Goal: Task Accomplishment & Management: Use online tool/utility

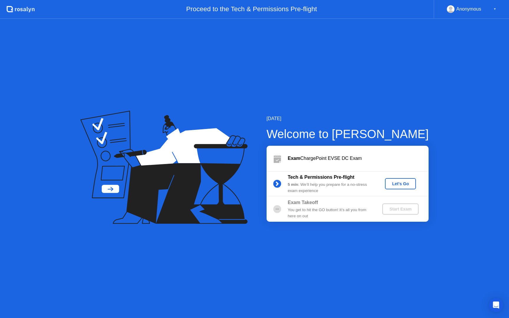
click at [397, 186] on div "Let's Go" at bounding box center [400, 183] width 26 height 5
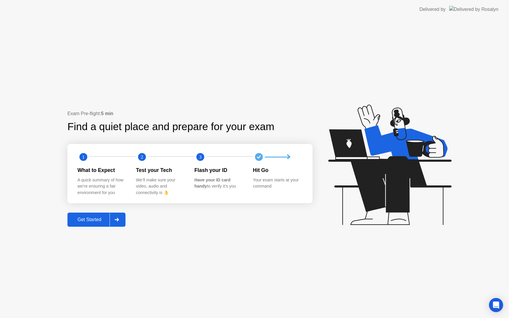
click at [98, 217] on div "Get Started" at bounding box center [89, 219] width 40 height 5
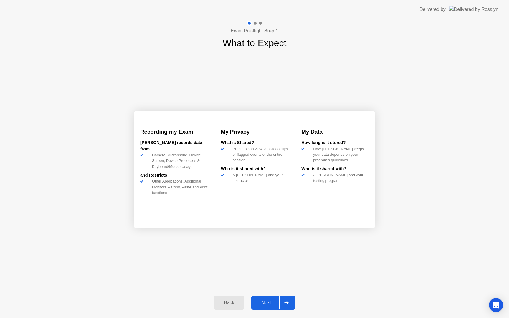
click at [257, 300] on div "Next" at bounding box center [266, 302] width 26 height 5
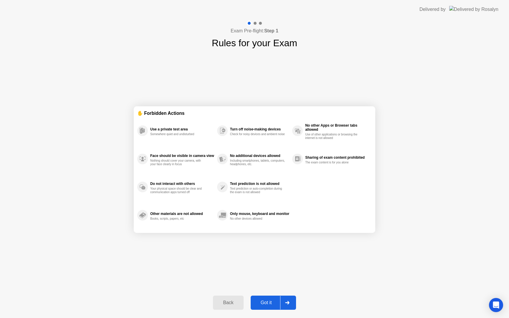
click at [268, 308] on button "Got it" at bounding box center [272, 302] width 45 height 14
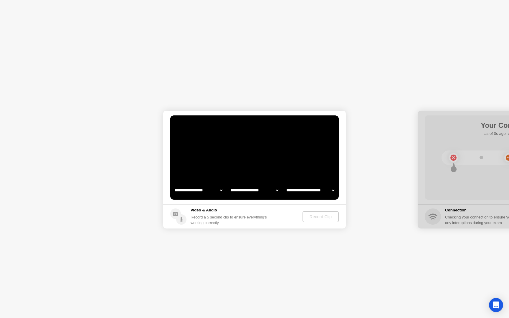
select select "**********"
select select "*******"
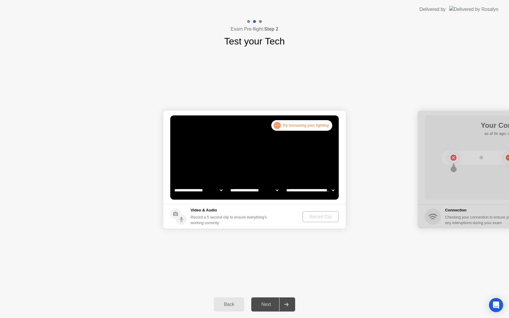
select select "**********"
click at [312, 213] on button "Record Clip" at bounding box center [321, 216] width 36 height 11
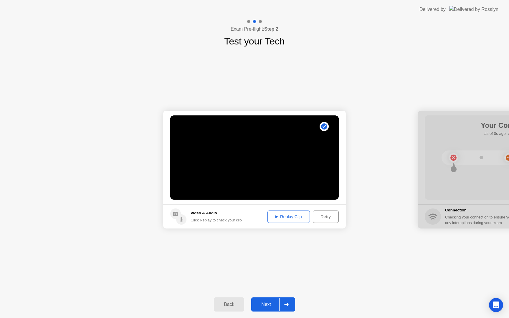
click at [262, 310] on button "Next" at bounding box center [273, 304] width 44 height 14
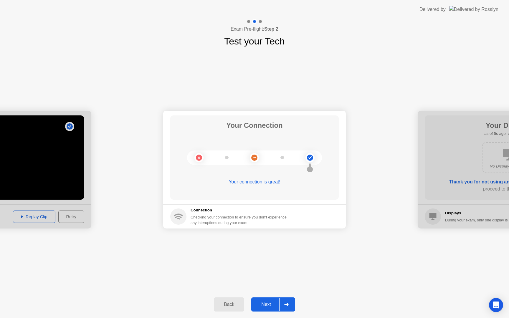
click at [260, 302] on div "Next" at bounding box center [266, 304] width 26 height 5
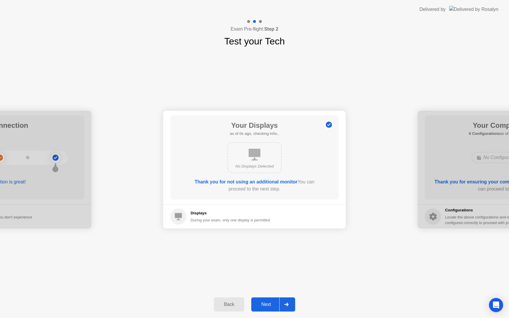
click at [260, 302] on div "Next" at bounding box center [266, 304] width 26 height 5
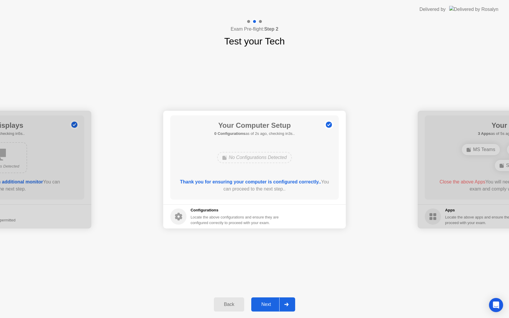
click at [260, 302] on div "Next" at bounding box center [266, 304] width 26 height 5
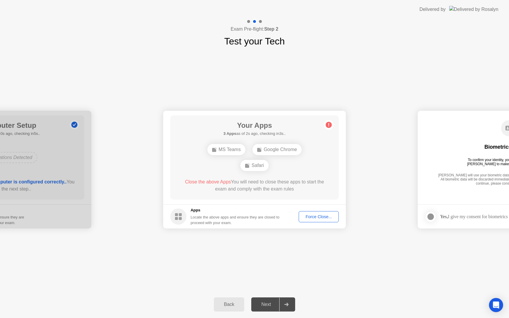
drag, startPoint x: 260, startPoint y: 302, endPoint x: 251, endPoint y: 249, distance: 53.5
click at [251, 249] on div "**********" at bounding box center [254, 168] width 509 height 299
click at [308, 215] on div "Force Close..." at bounding box center [318, 216] width 36 height 5
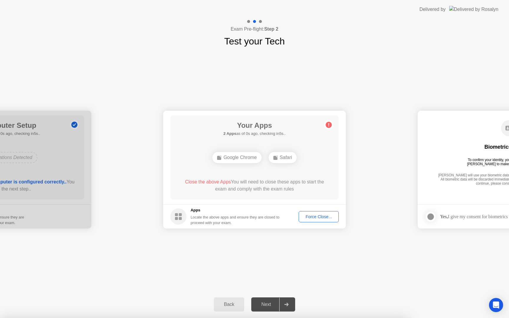
drag, startPoint x: 267, startPoint y: 186, endPoint x: 237, endPoint y: 194, distance: 31.2
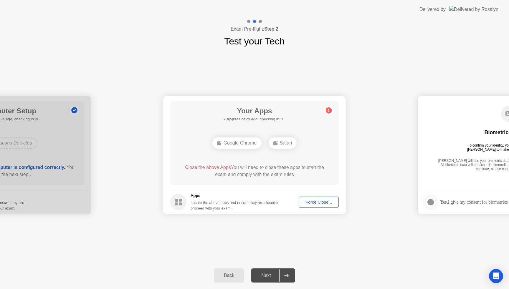
click at [223, 273] on div "Back" at bounding box center [228, 275] width 27 height 5
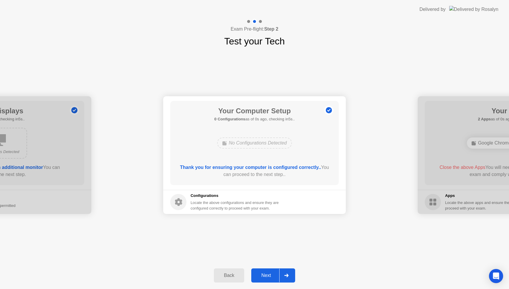
click at [263, 275] on div "Next" at bounding box center [266, 275] width 26 height 5
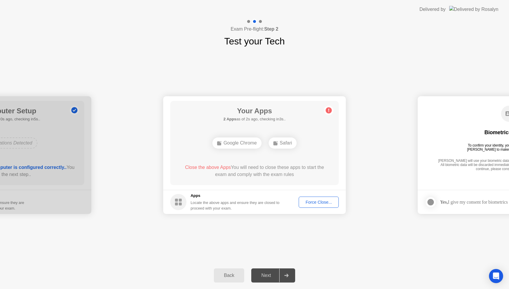
click at [240, 143] on div "Google Chrome" at bounding box center [236, 142] width 49 height 11
click at [223, 276] on div "Back" at bounding box center [228, 275] width 27 height 5
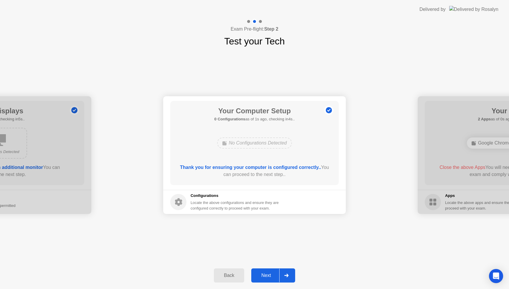
click at [269, 274] on div "Next" at bounding box center [266, 275] width 26 height 5
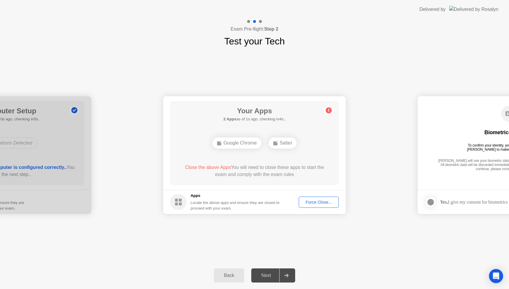
click at [220, 276] on div "Back" at bounding box center [228, 275] width 27 height 5
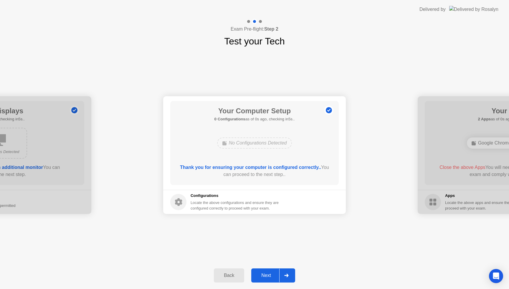
click at [264, 279] on button "Next" at bounding box center [273, 275] width 44 height 14
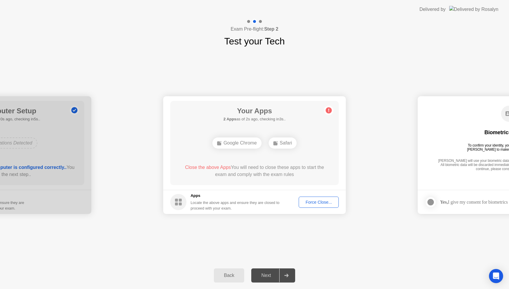
click at [325, 207] on button "Force Close..." at bounding box center [318, 202] width 40 height 11
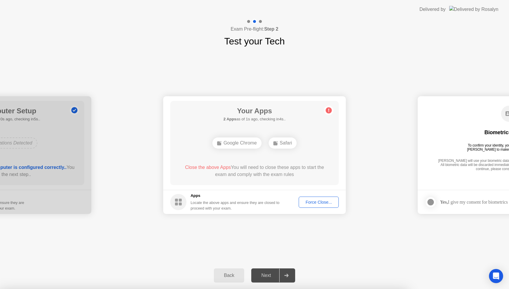
click at [322, 202] on div "Force Close..." at bounding box center [318, 202] width 36 height 5
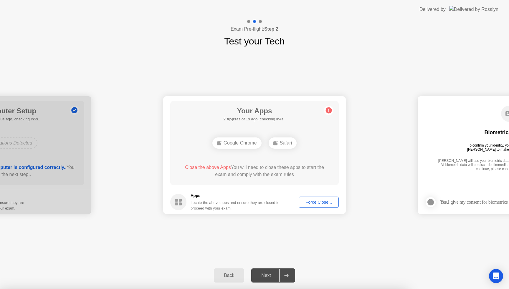
click at [233, 278] on div "Back" at bounding box center [228, 275] width 27 height 5
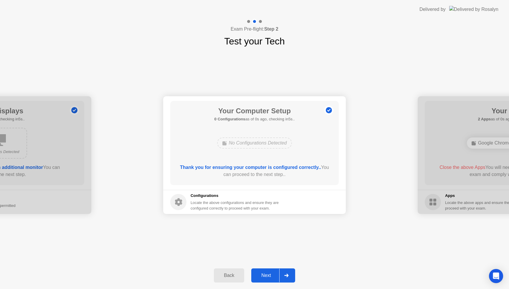
click at [233, 278] on div "Back" at bounding box center [228, 275] width 27 height 5
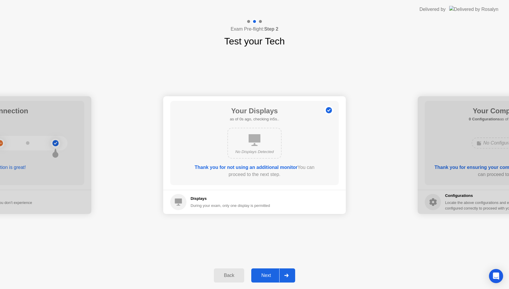
click at [269, 280] on button "Next" at bounding box center [273, 275] width 44 height 14
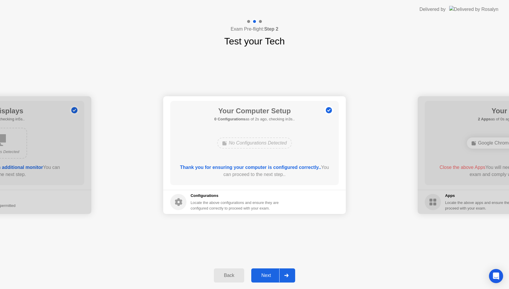
click at [226, 275] on div "Back" at bounding box center [228, 275] width 27 height 5
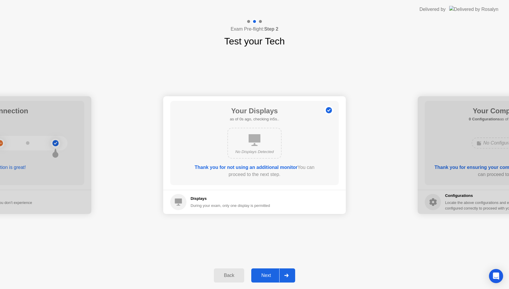
click at [226, 275] on div "Back" at bounding box center [228, 275] width 27 height 5
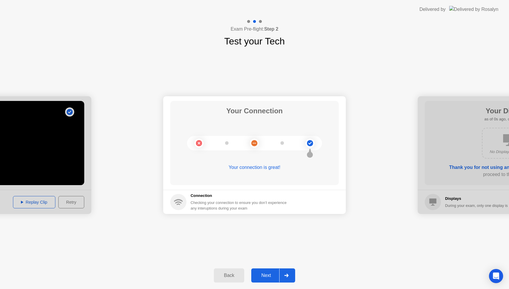
click at [226, 275] on div "Back" at bounding box center [228, 275] width 27 height 5
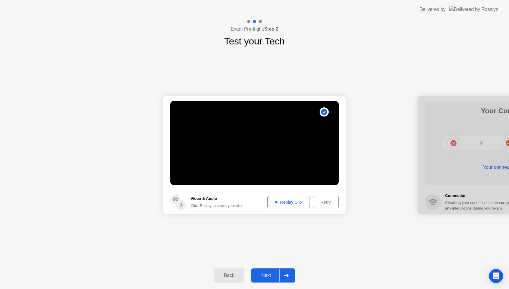
click at [226, 275] on div "Back" at bounding box center [228, 275] width 27 height 5
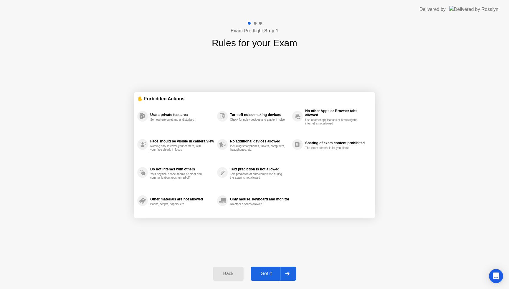
click at [226, 275] on div "Back" at bounding box center [228, 273] width 27 height 5
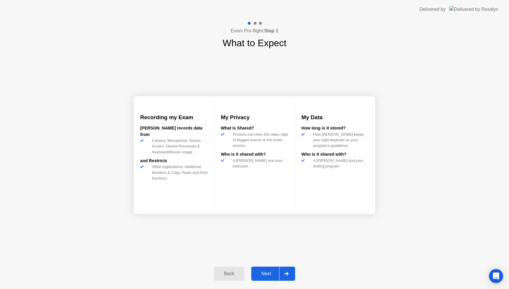
click at [255, 276] on div "Next" at bounding box center [266, 273] width 26 height 5
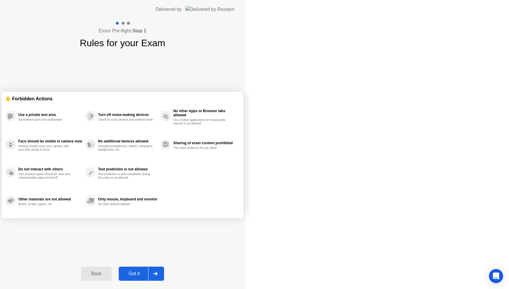
click at [148, 276] on div "Got it" at bounding box center [134, 273] width 28 height 5
select select "**********"
select select "*******"
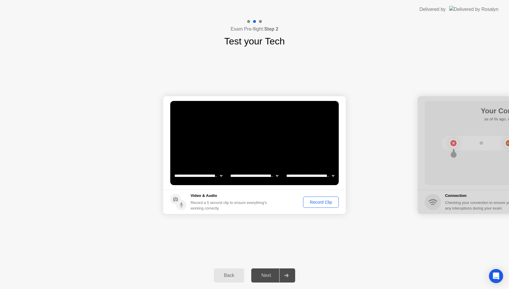
click at [255, 277] on div "Next" at bounding box center [266, 275] width 26 height 5
click at [313, 201] on div "Record Clip" at bounding box center [320, 202] width 31 height 5
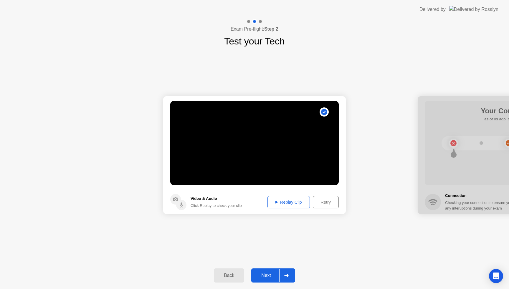
click at [270, 285] on div "Back Next" at bounding box center [254, 275] width 509 height 27
click at [265, 274] on div "Next" at bounding box center [266, 275] width 26 height 5
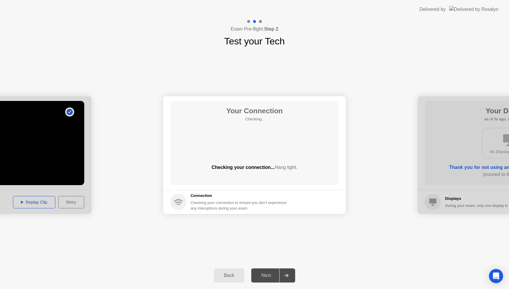
click at [265, 274] on div "Next" at bounding box center [266, 275] width 26 height 5
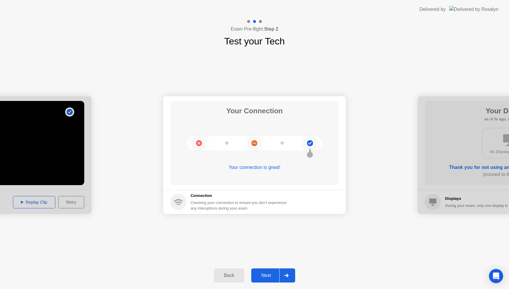
click at [262, 276] on div "Next" at bounding box center [266, 275] width 26 height 5
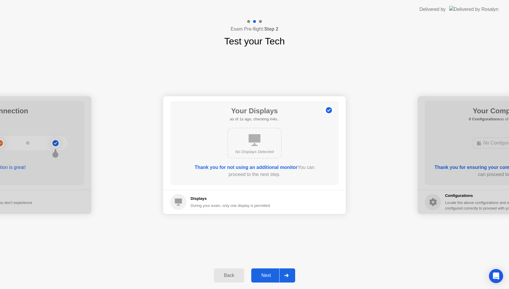
click at [262, 276] on div "Next" at bounding box center [266, 275] width 26 height 5
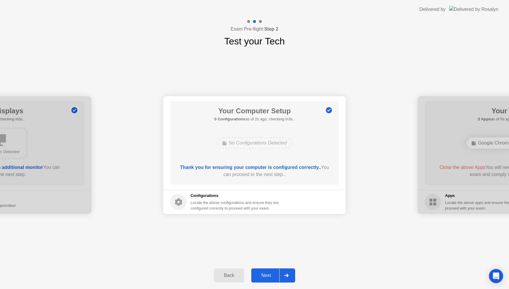
click at [262, 276] on div "Next" at bounding box center [266, 275] width 26 height 5
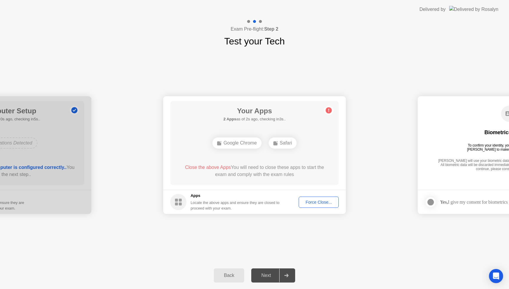
click at [262, 276] on div "Next" at bounding box center [266, 275] width 26 height 5
click at [318, 201] on div "Force Close..." at bounding box center [318, 202] width 36 height 5
click at [224, 270] on button "Back" at bounding box center [229, 275] width 30 height 14
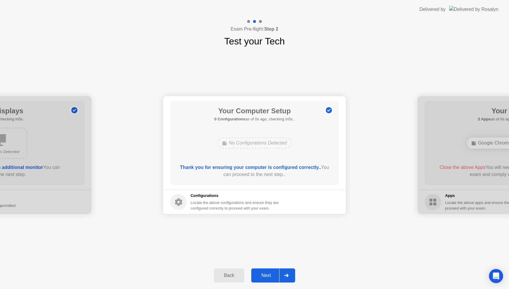
click at [258, 277] on div "Next" at bounding box center [266, 275] width 26 height 5
